Goal: Transaction & Acquisition: Purchase product/service

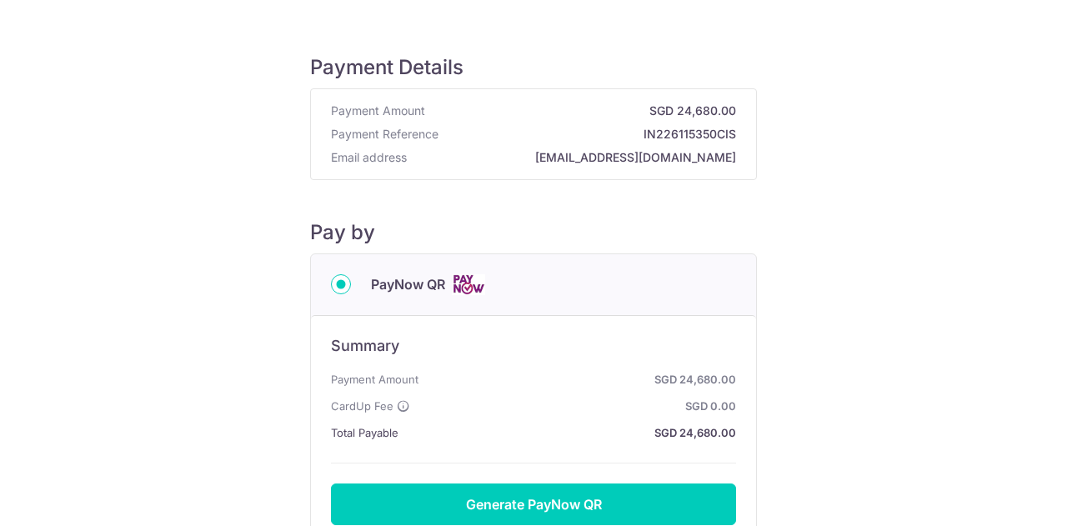
scroll to position [240, 0]
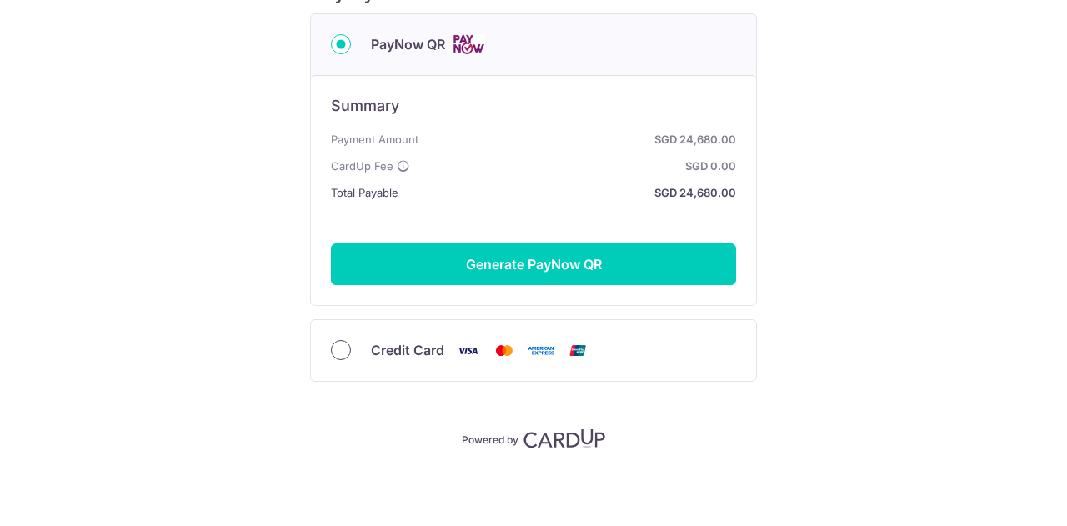
click at [336, 340] on input "Credit Card" at bounding box center [341, 350] width 20 height 20
radio input "true"
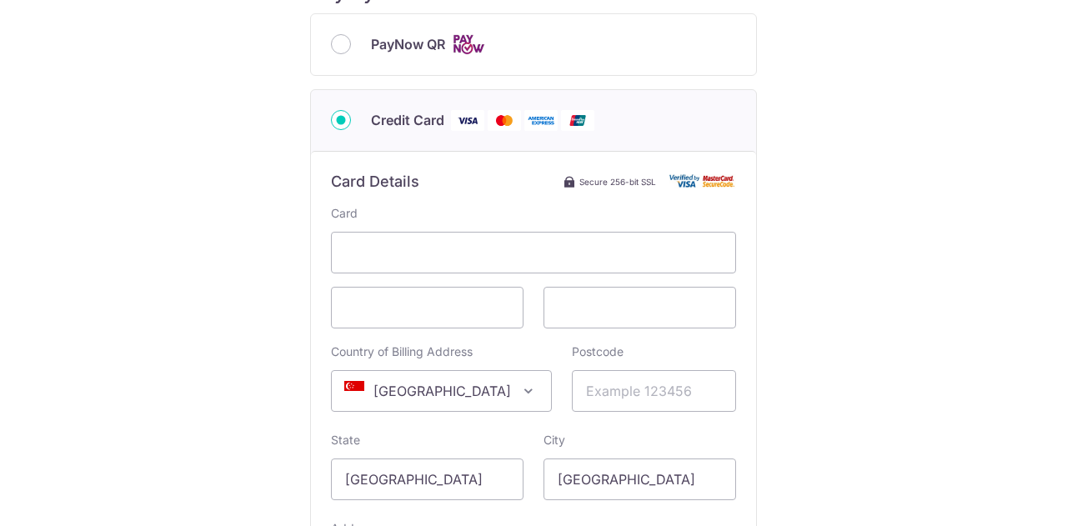
click at [519, 381] on span at bounding box center [529, 391] width 20 height 20
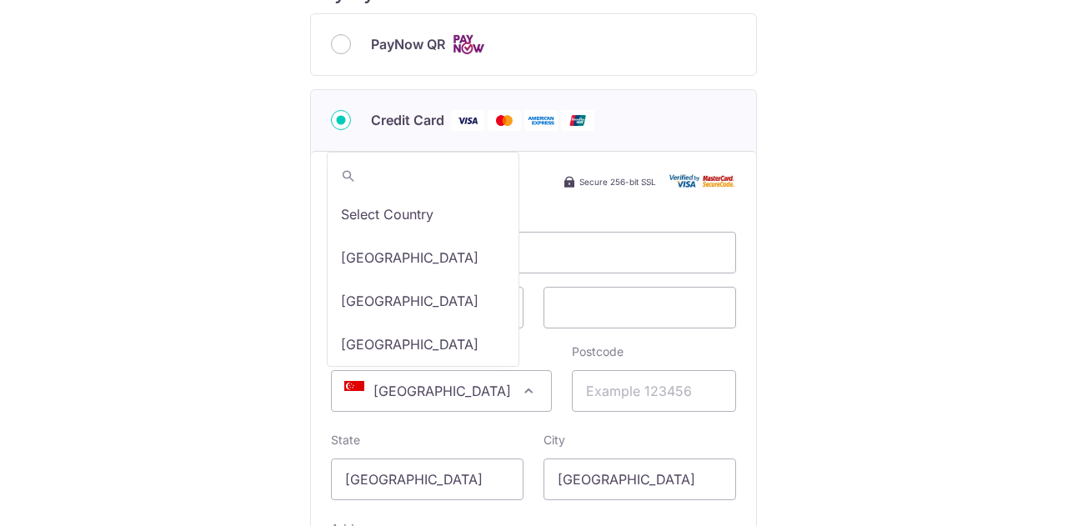
scroll to position [8916, 0]
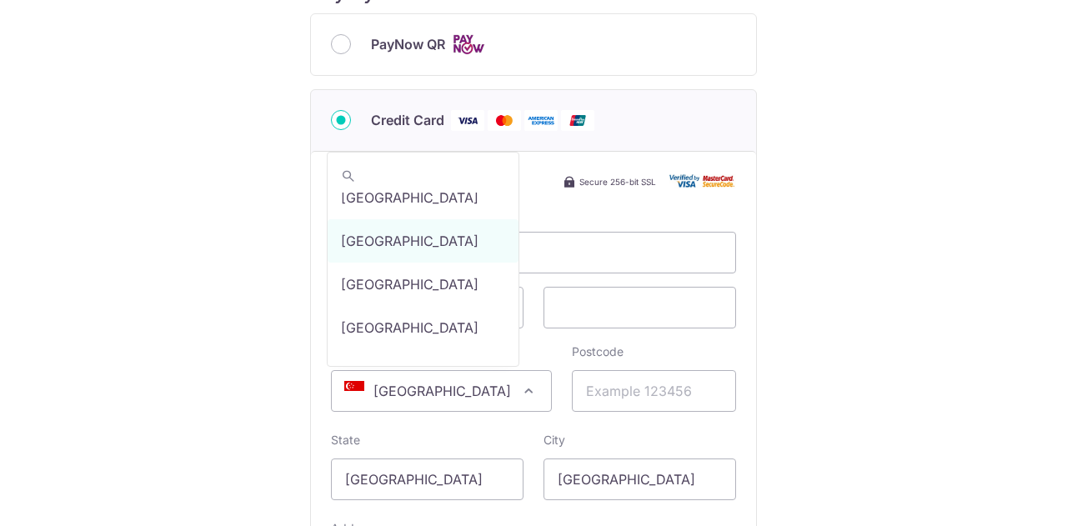
click at [427, 386] on span "[GEOGRAPHIC_DATA]" at bounding box center [441, 391] width 219 height 40
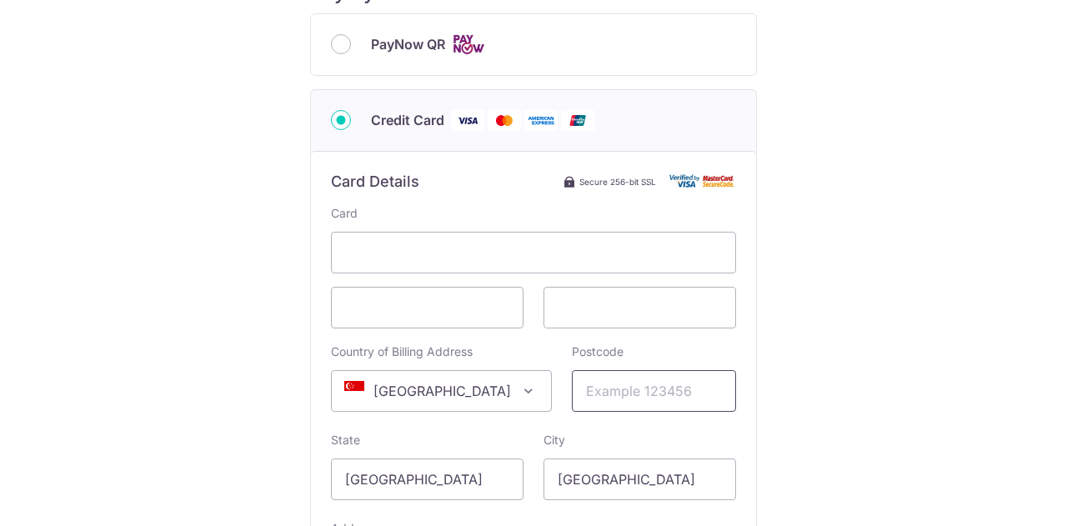
click at [596, 383] on input "Postcode" at bounding box center [654, 391] width 164 height 42
type input "169568"
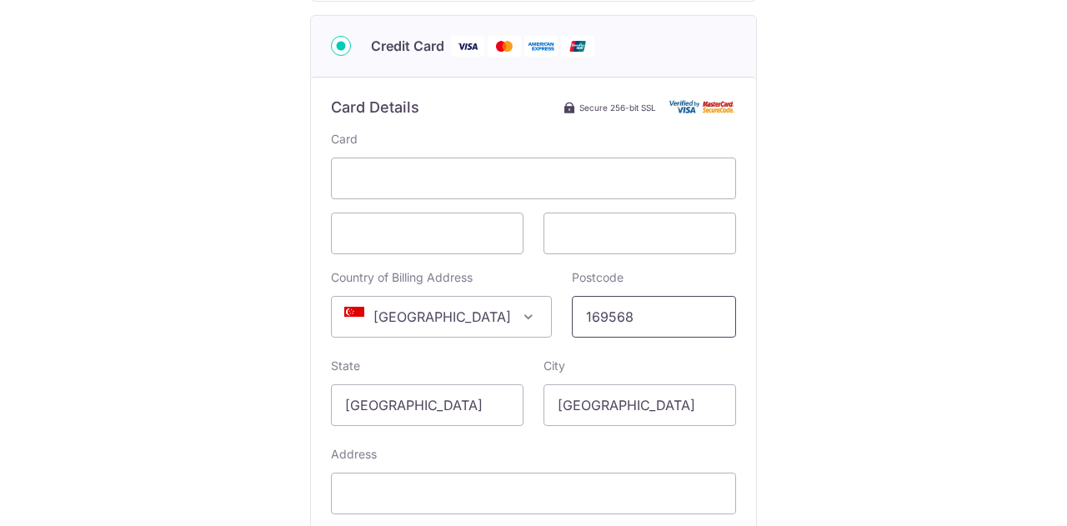
scroll to position [490, 0]
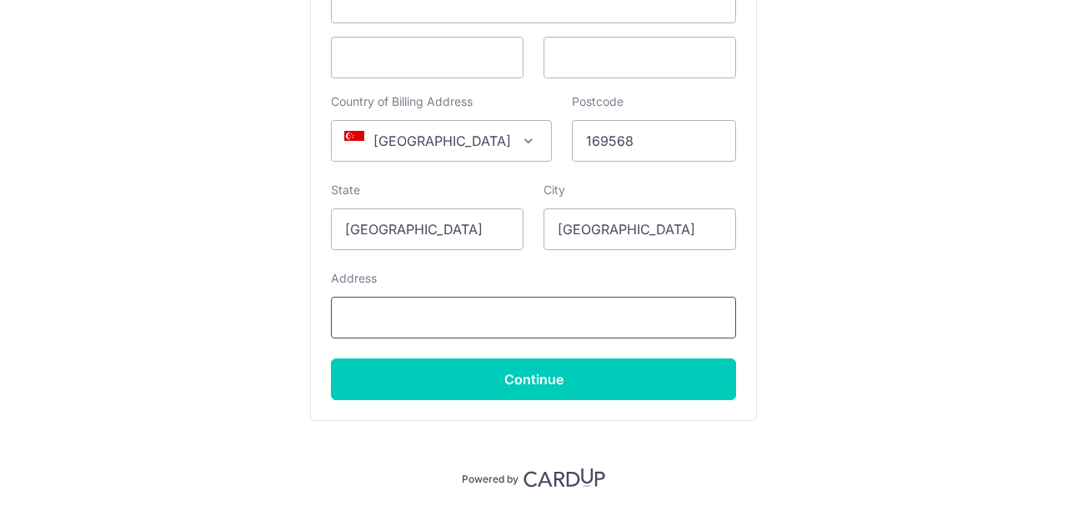
drag, startPoint x: 547, startPoint y: 314, endPoint x: 526, endPoint y: 309, distance: 21.6
click at [547, 314] on input "Address" at bounding box center [533, 318] width 405 height 42
type input "[STREET_ADDRESS]"
click at [638, 371] on input "Continue" at bounding box center [533, 380] width 405 height 42
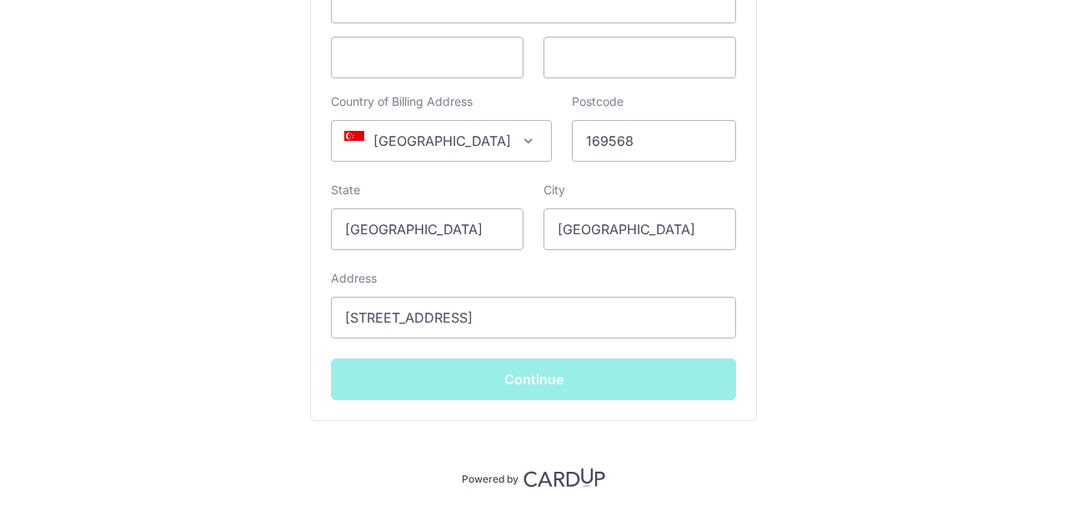
type input "**** 2163"
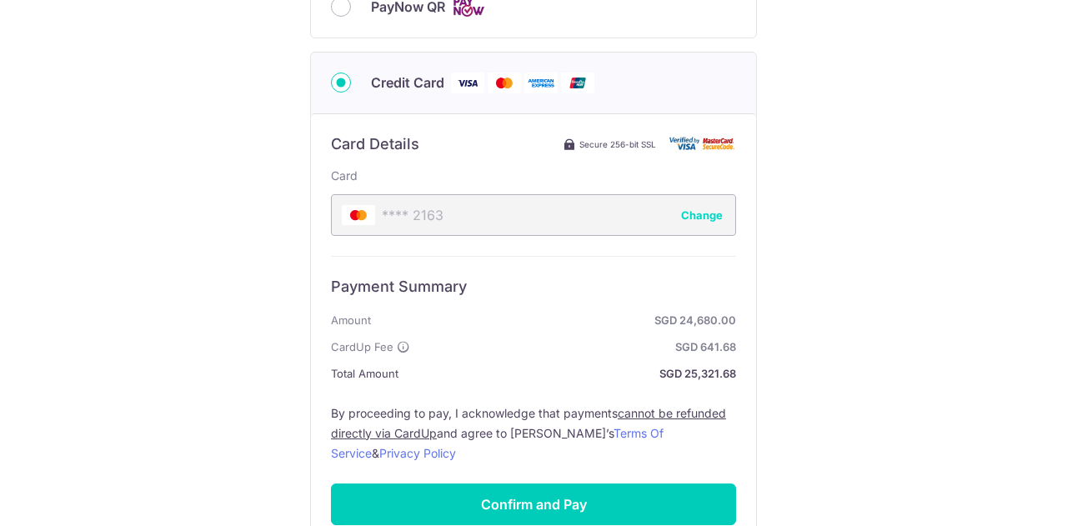
scroll to position [192, 0]
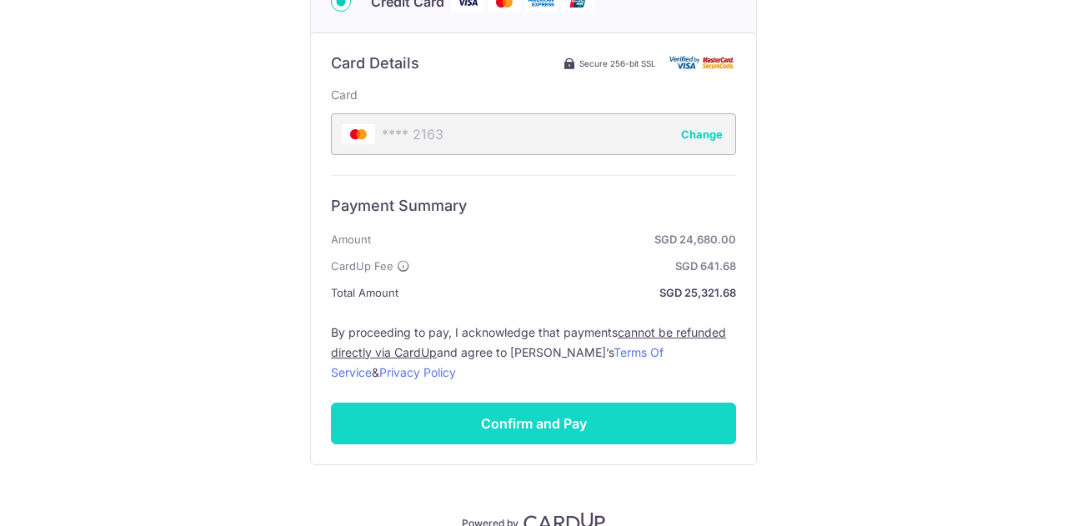
click at [568, 414] on div "Payment Details Payment Amount SGD 24,680.00 Payment Reference IN226115350CIS E…" at bounding box center [533, 114] width 447 height 836
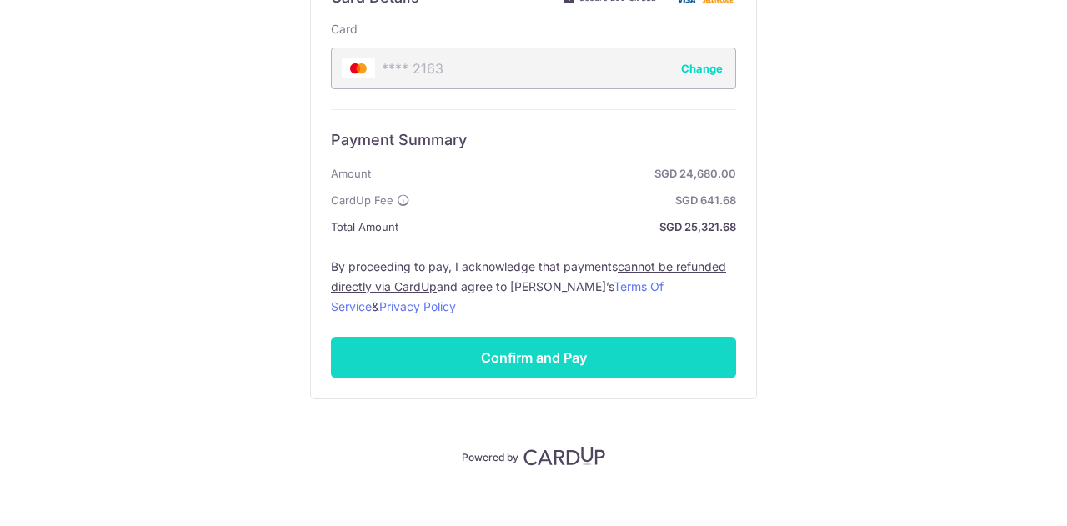
scroll to position [442, 0]
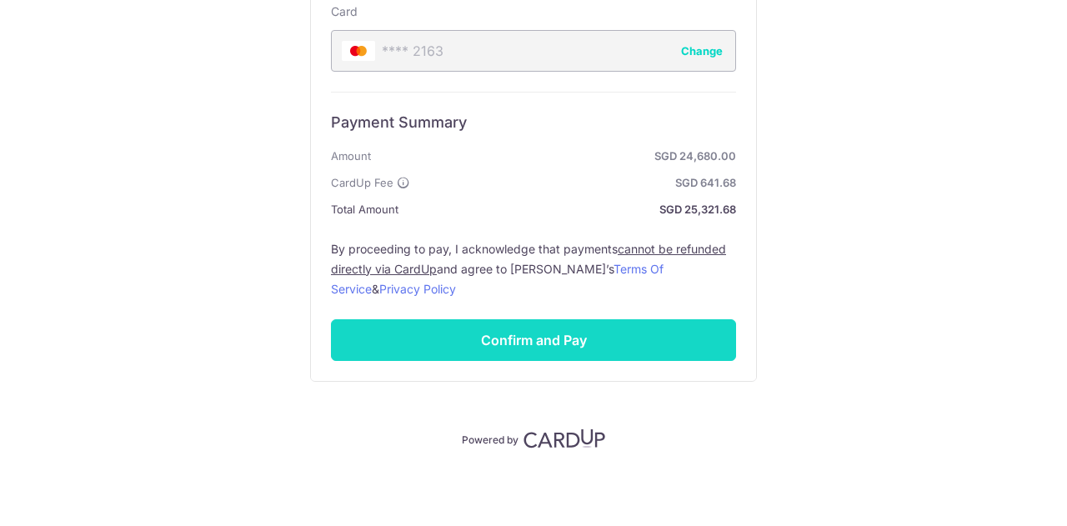
click at [522, 340] on input "Confirm and Pay" at bounding box center [533, 340] width 405 height 42
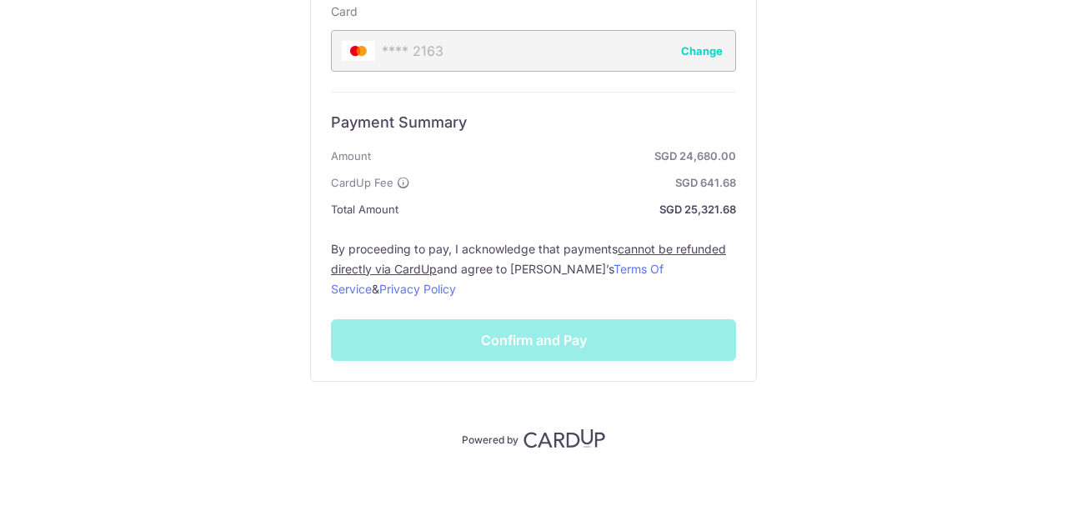
click at [488, 342] on div "Payment Summary Amount SGD 24,680.00 CardUp Fee SGD 641.68 Total Amount SGD 25,…" at bounding box center [533, 226] width 405 height 269
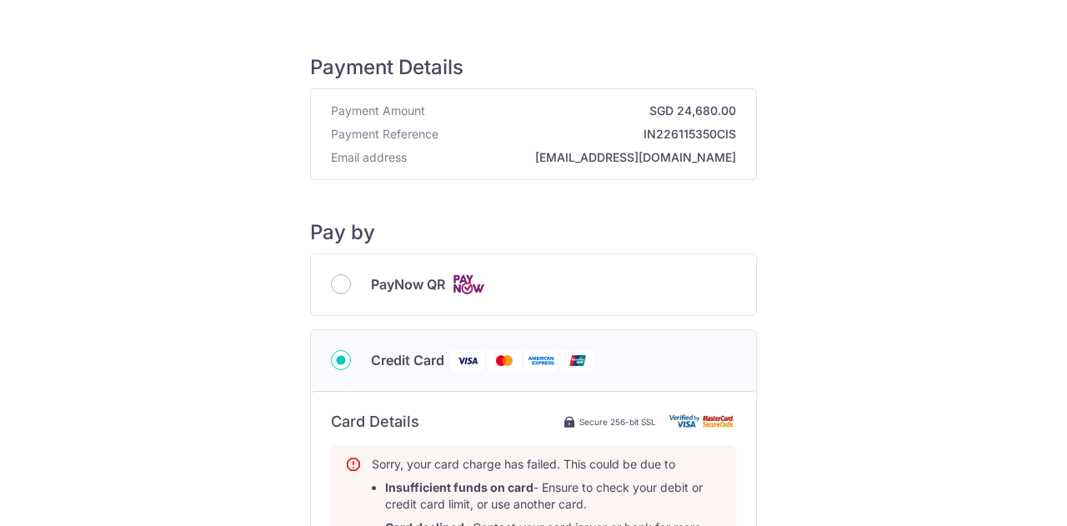
click at [354, 282] on div "PayNow QR" at bounding box center [533, 284] width 405 height 21
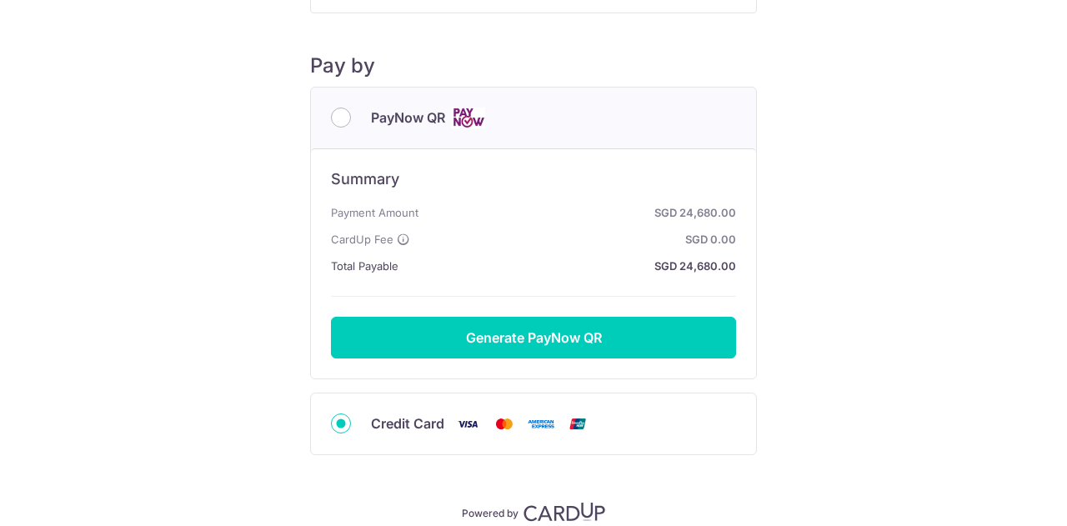
scroll to position [240, 0]
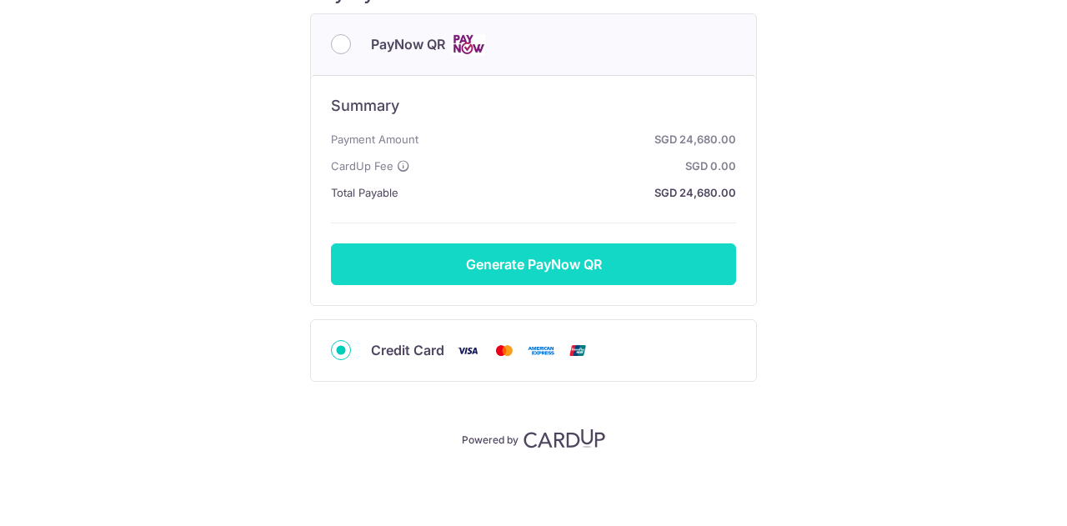
click at [586, 259] on button "Generate PayNow QR" at bounding box center [533, 264] width 405 height 42
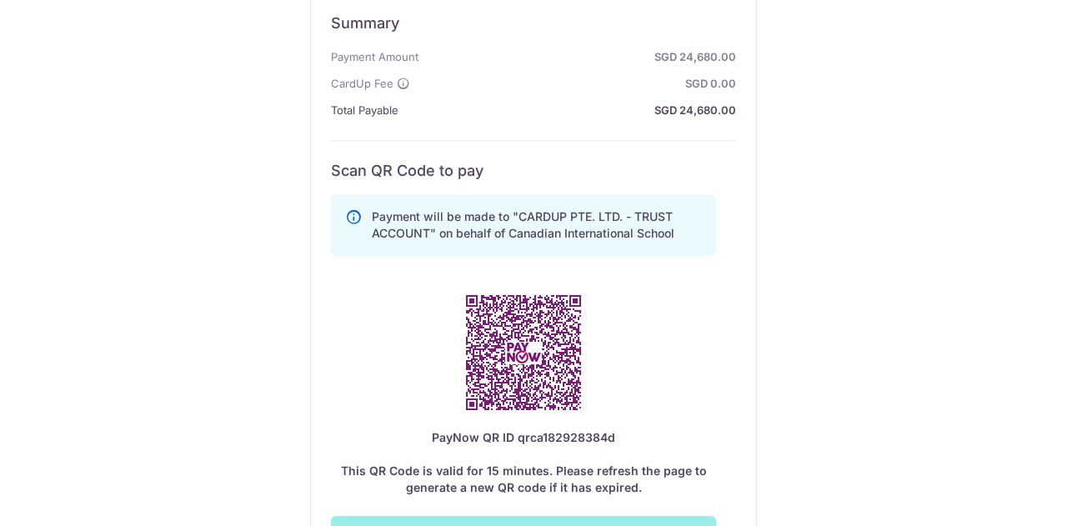
scroll to position [407, 0]
